Goal: Information Seeking & Learning: Understand process/instructions

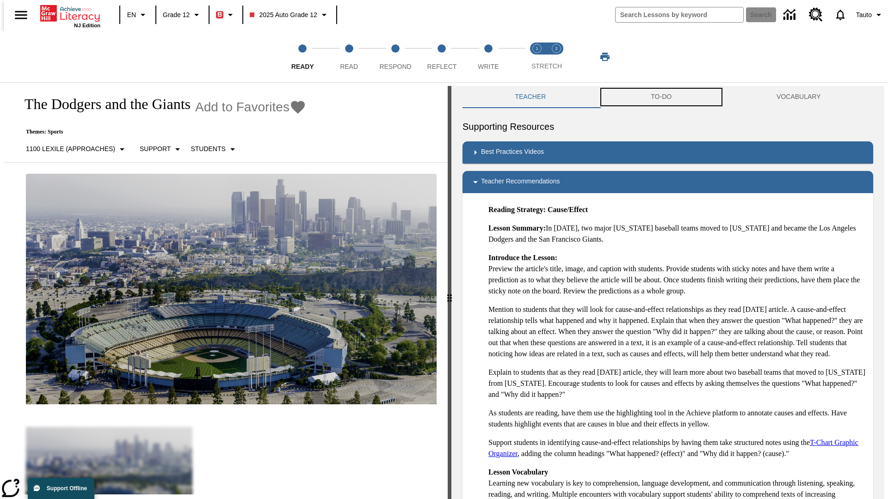
click at [661, 97] on button "TO-DO" at bounding box center [661, 97] width 126 height 22
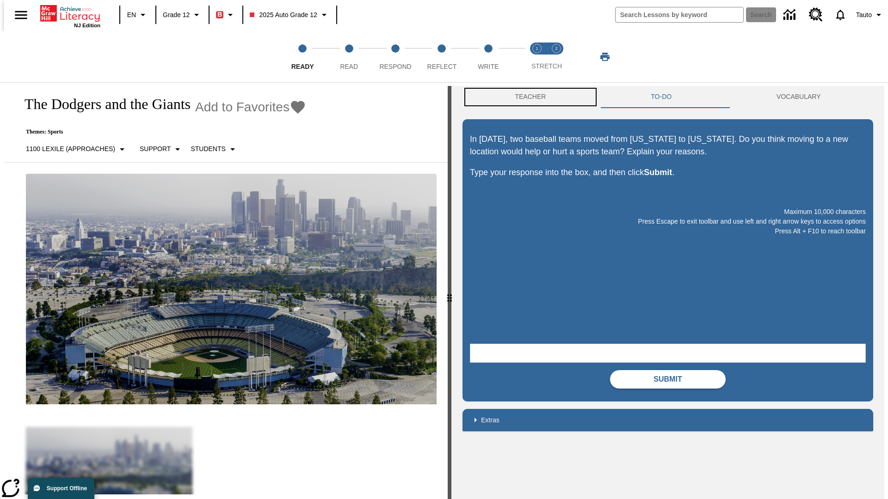
scroll to position [0, 0]
click at [528, 97] on button "Teacher" at bounding box center [530, 97] width 136 height 22
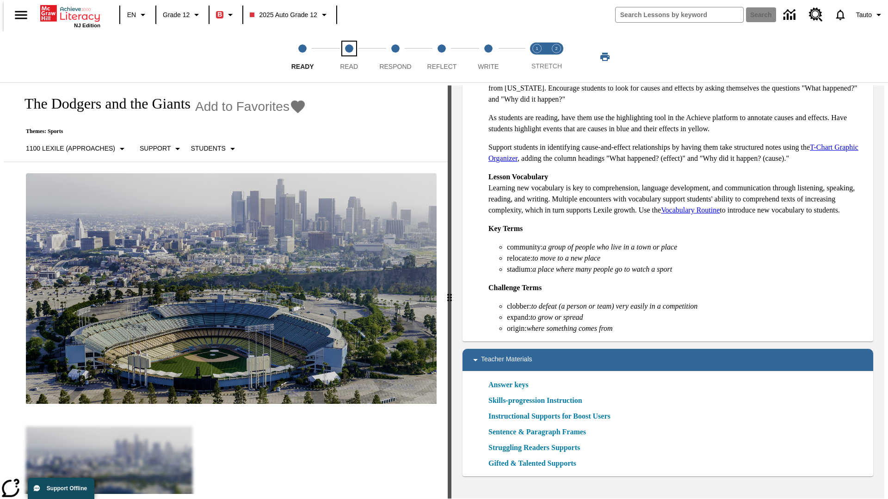
click at [349, 57] on span "Read" at bounding box center [349, 63] width 18 height 17
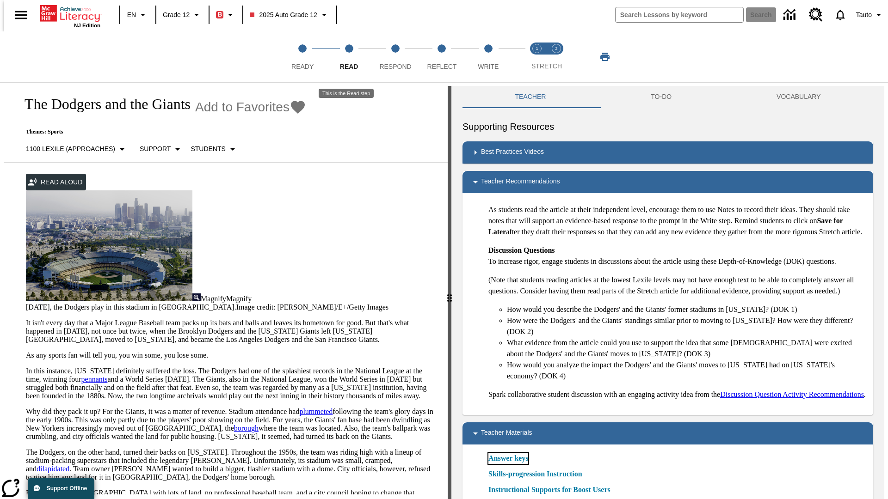
click at [508, 464] on link "Answer keys" at bounding box center [508, 458] width 40 height 11
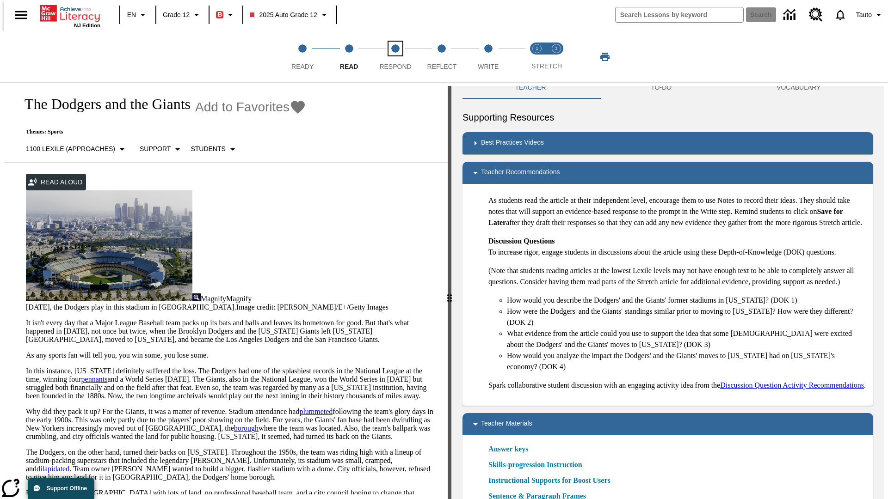
click at [395, 57] on span "Respond" at bounding box center [395, 63] width 32 height 17
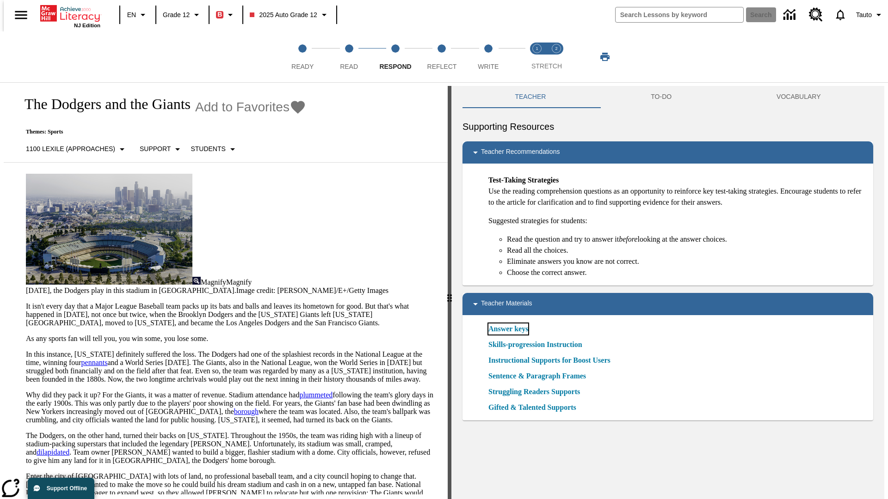
click at [508, 329] on link "Answer keys" at bounding box center [508, 329] width 40 height 11
click at [442, 57] on span "Reflect" at bounding box center [442, 63] width 30 height 17
